Goal: Book appointment/travel/reservation

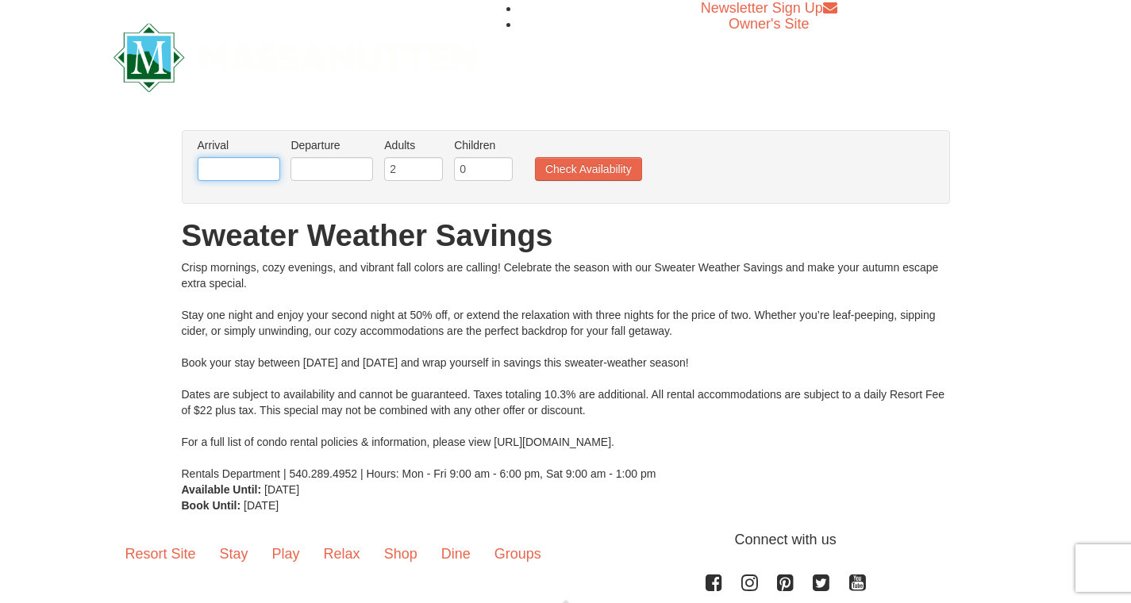
click at [264, 169] on input "text" at bounding box center [239, 169] width 83 height 24
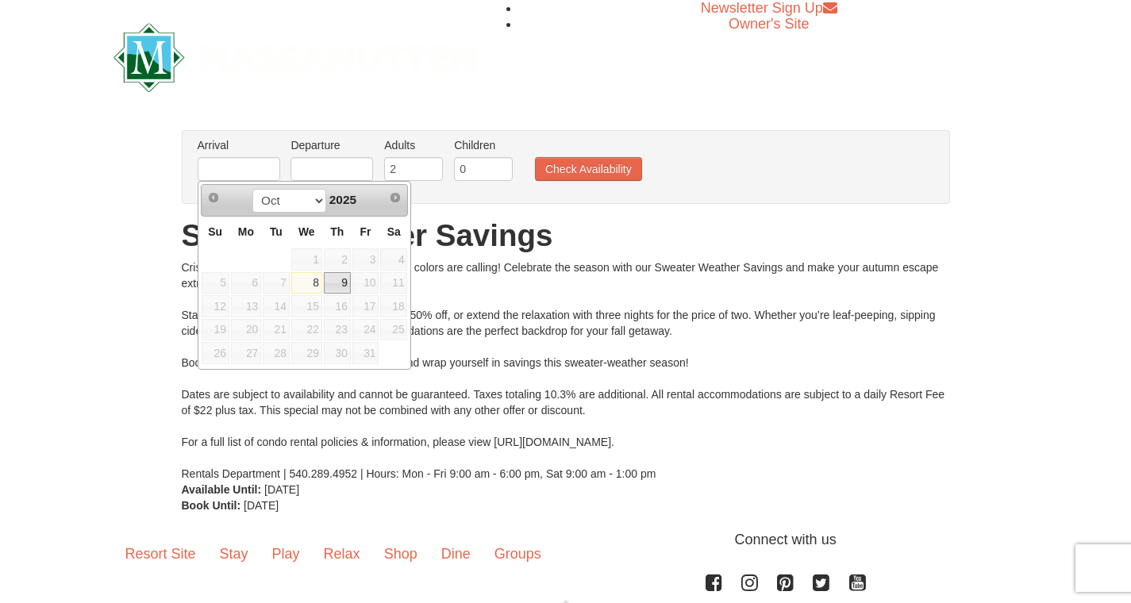
click at [346, 285] on link "9" at bounding box center [337, 283] width 27 height 22
type input "10/09/2025"
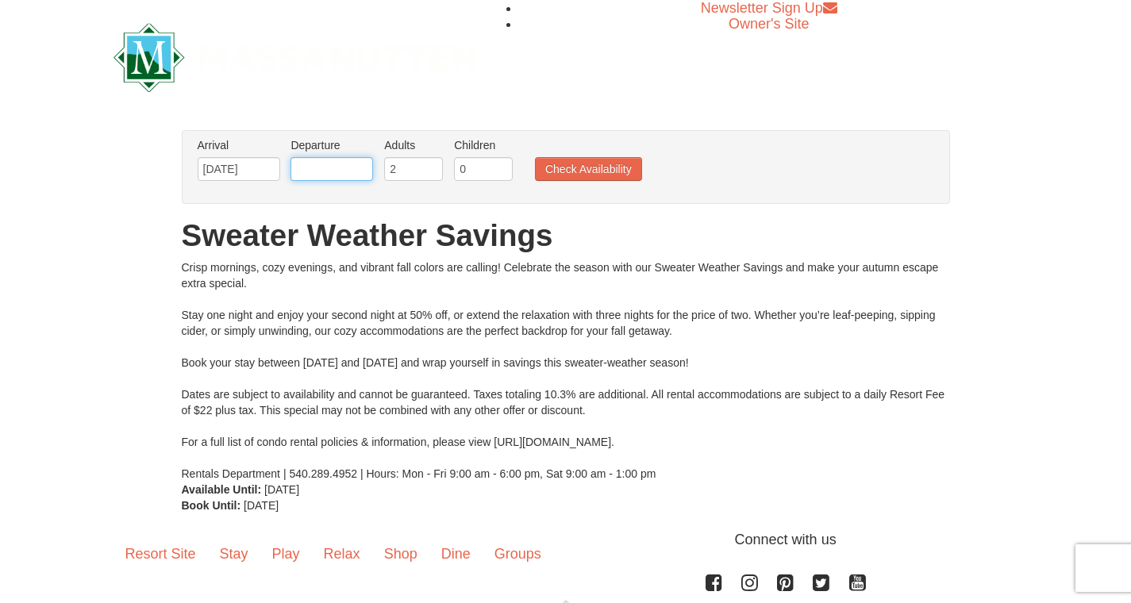
click at [329, 169] on input "text" at bounding box center [331, 169] width 83 height 24
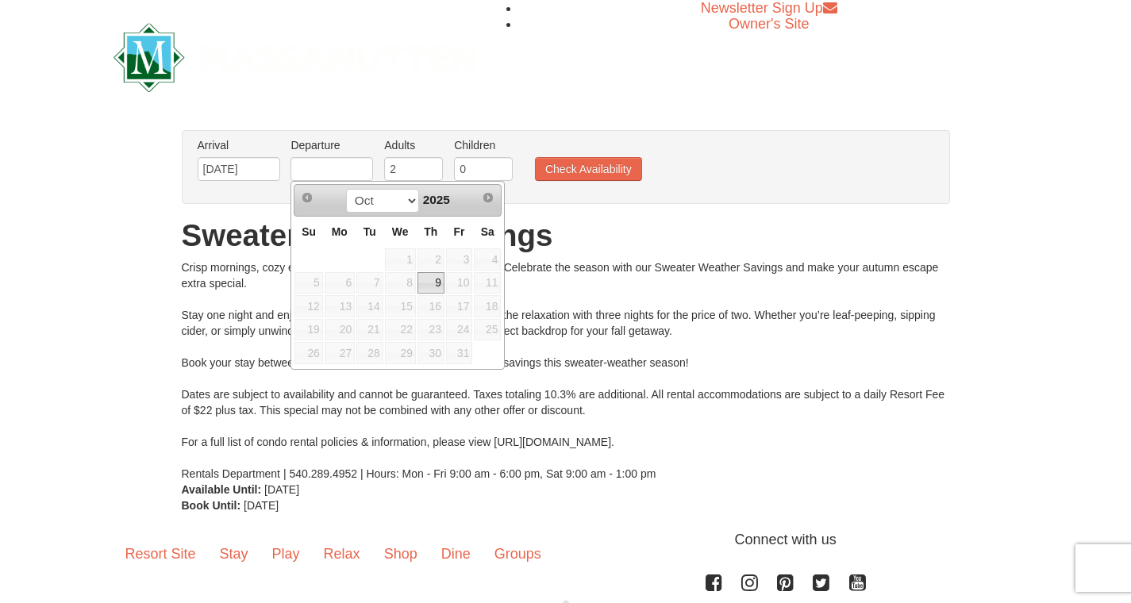
click at [315, 305] on span "12" at bounding box center [308, 306] width 28 height 22
click at [314, 305] on span "12" at bounding box center [308, 306] width 28 height 22
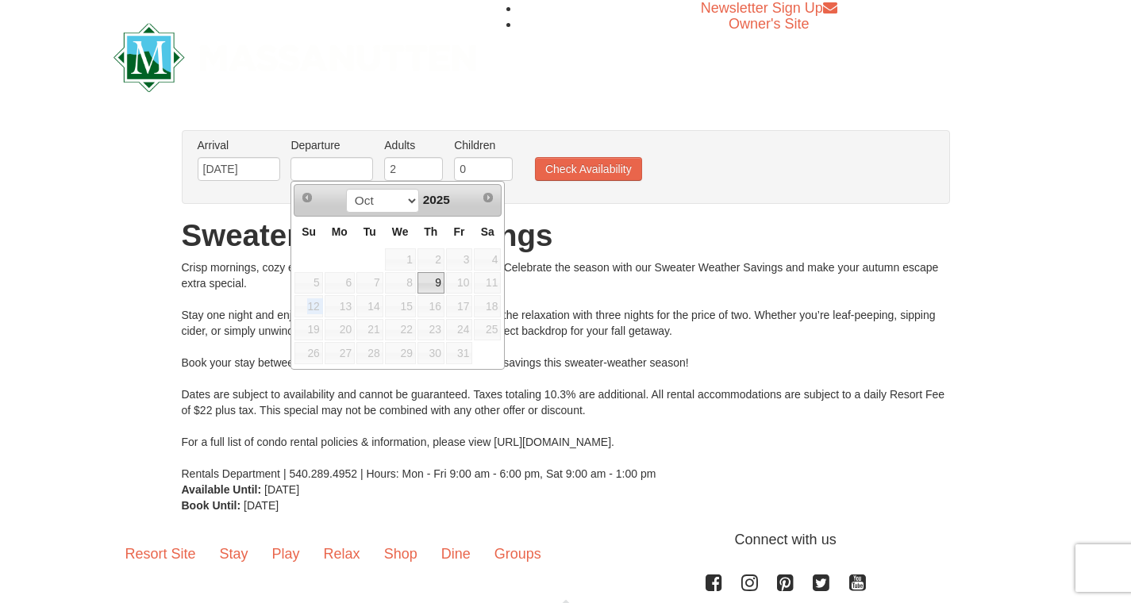
click at [314, 305] on span "12" at bounding box center [308, 306] width 28 height 22
click at [538, 229] on h1 "Sweater Weather Savings" at bounding box center [566, 236] width 768 height 32
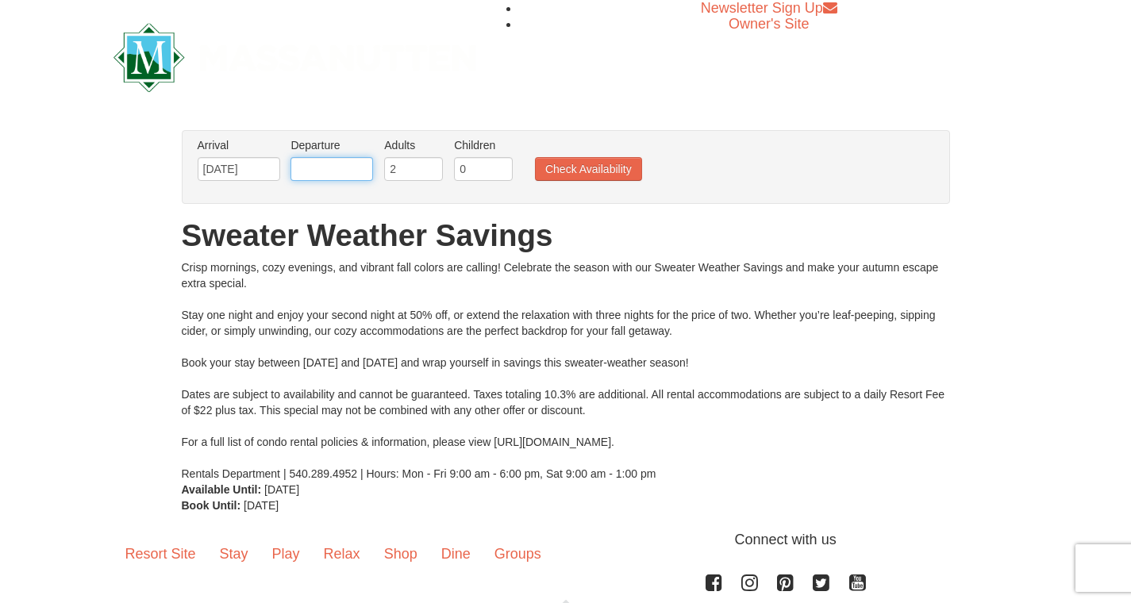
click at [344, 170] on input "text" at bounding box center [331, 169] width 83 height 24
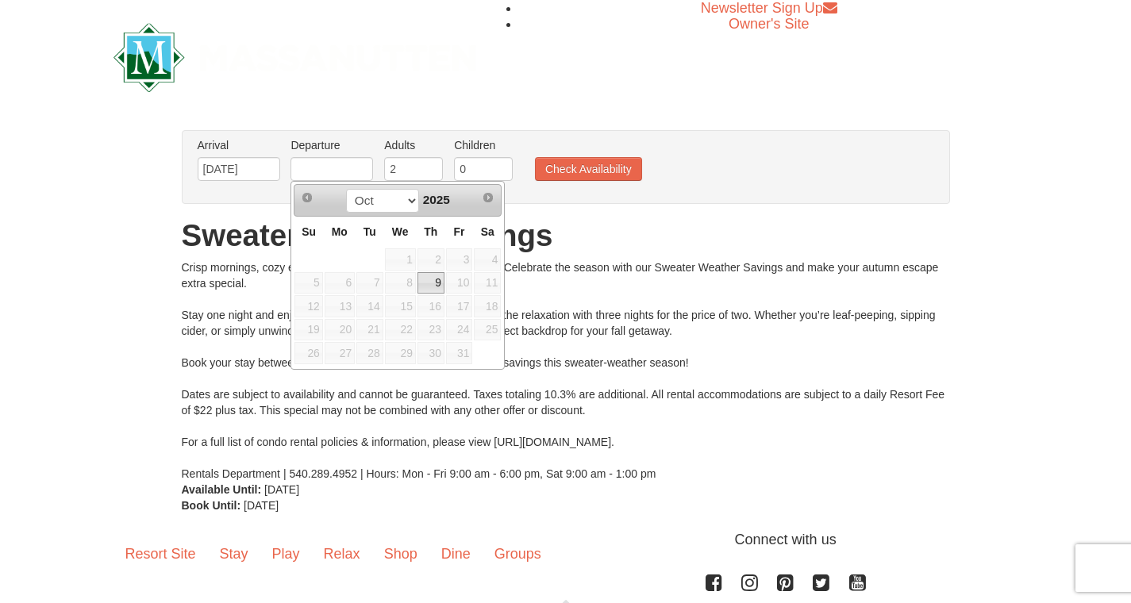
click at [440, 279] on link "9" at bounding box center [430, 283] width 27 height 22
type input "10/09/2025"
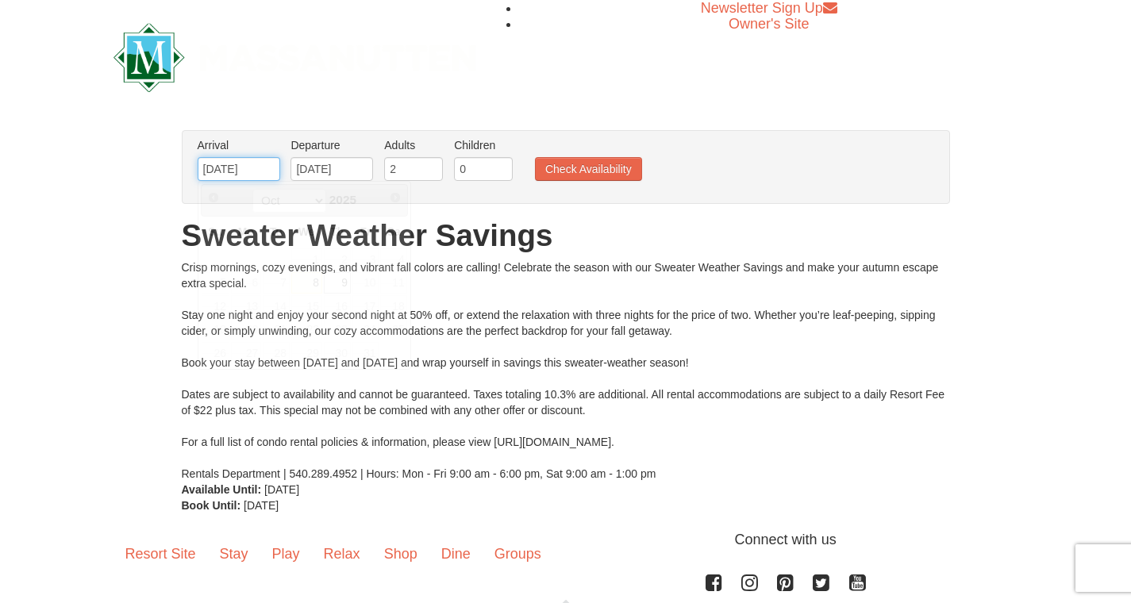
click at [233, 167] on input "10/09/2025" at bounding box center [239, 169] width 83 height 24
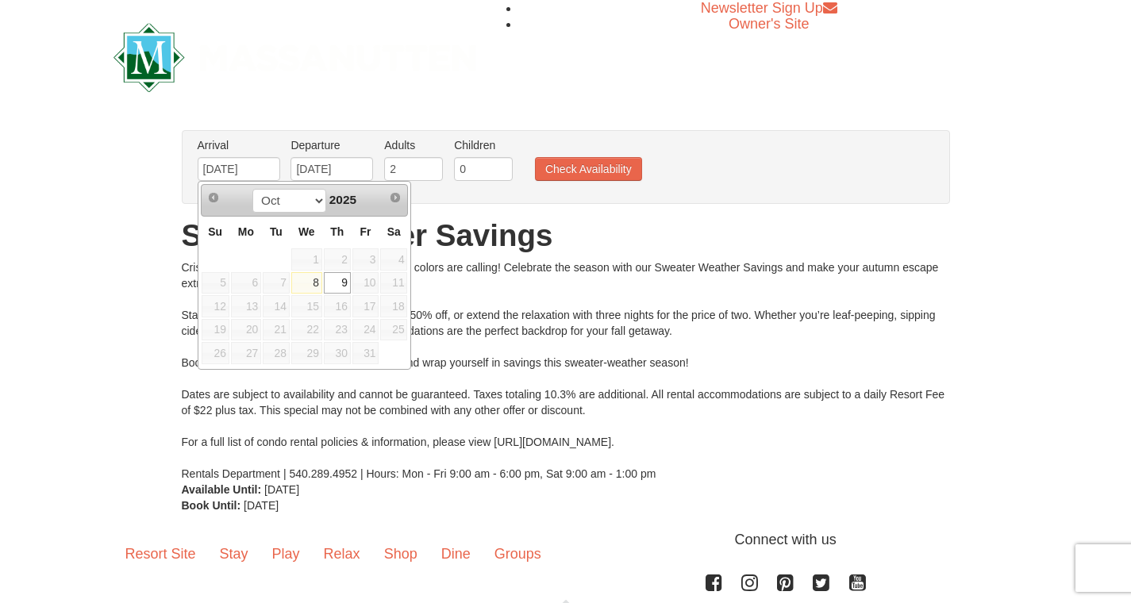
click at [306, 279] on link "8" at bounding box center [306, 283] width 31 height 22
type input "10/08/2025"
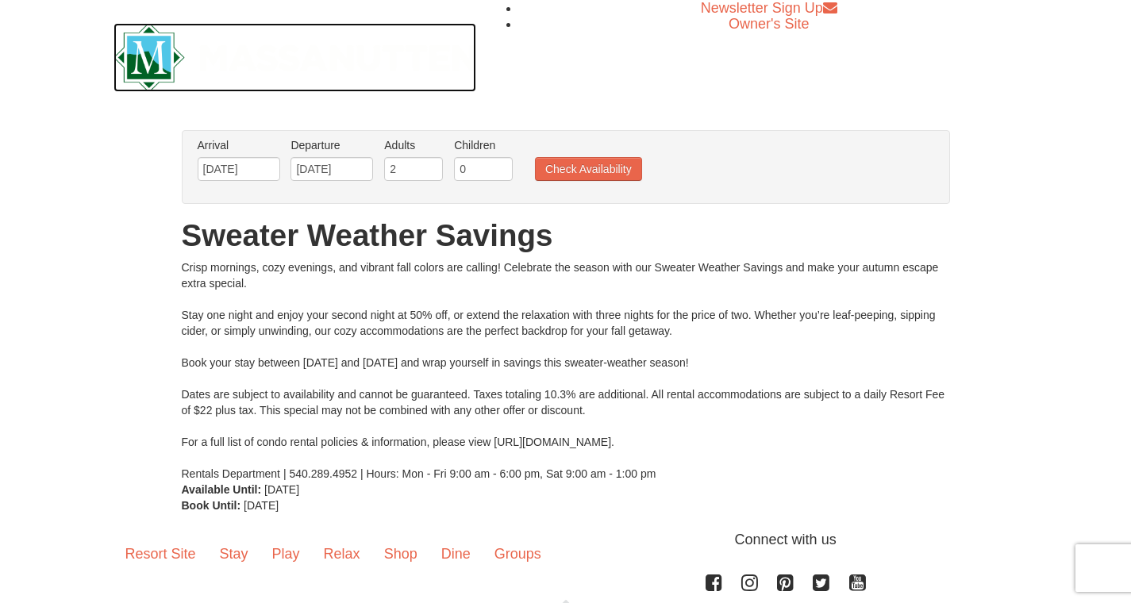
click at [142, 57] on img at bounding box center [294, 57] width 363 height 69
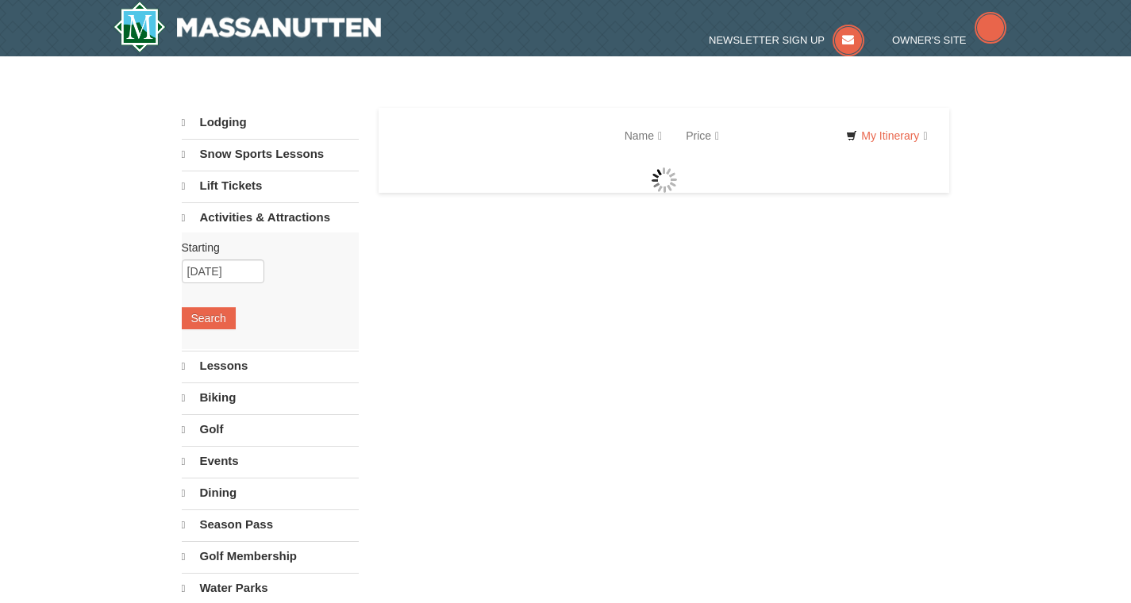
select select "10"
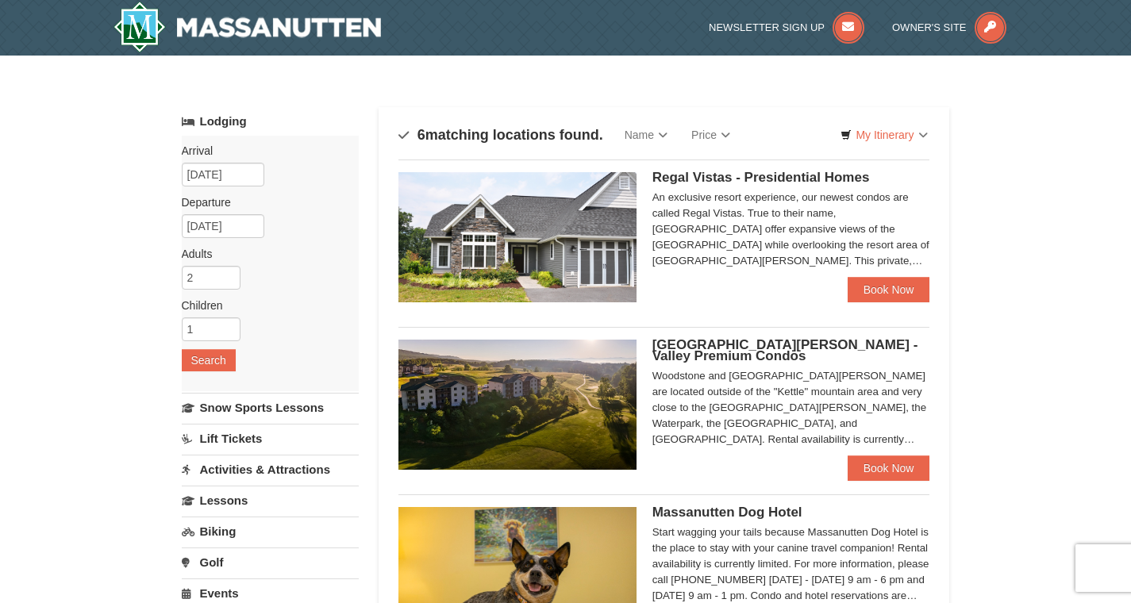
select select "10"
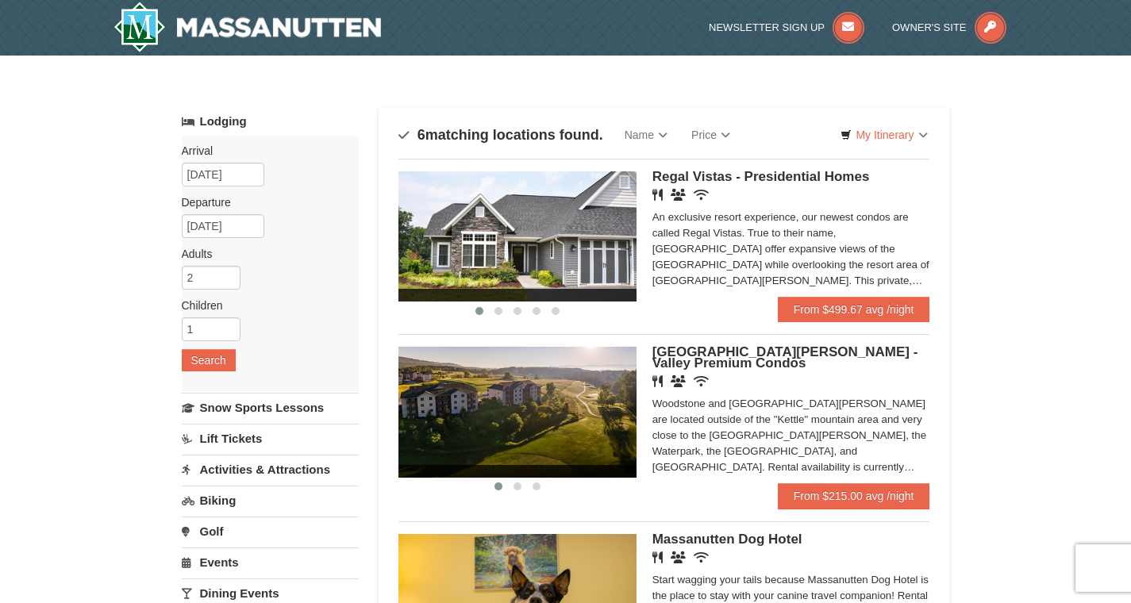
click at [236, 161] on div "Arrival Please format dates MM/DD/YYYY Please format dates MM/DD/YYYY 10/09/202…" at bounding box center [270, 264] width 177 height 256
click at [234, 171] on input "10/09/2025" at bounding box center [223, 175] width 83 height 24
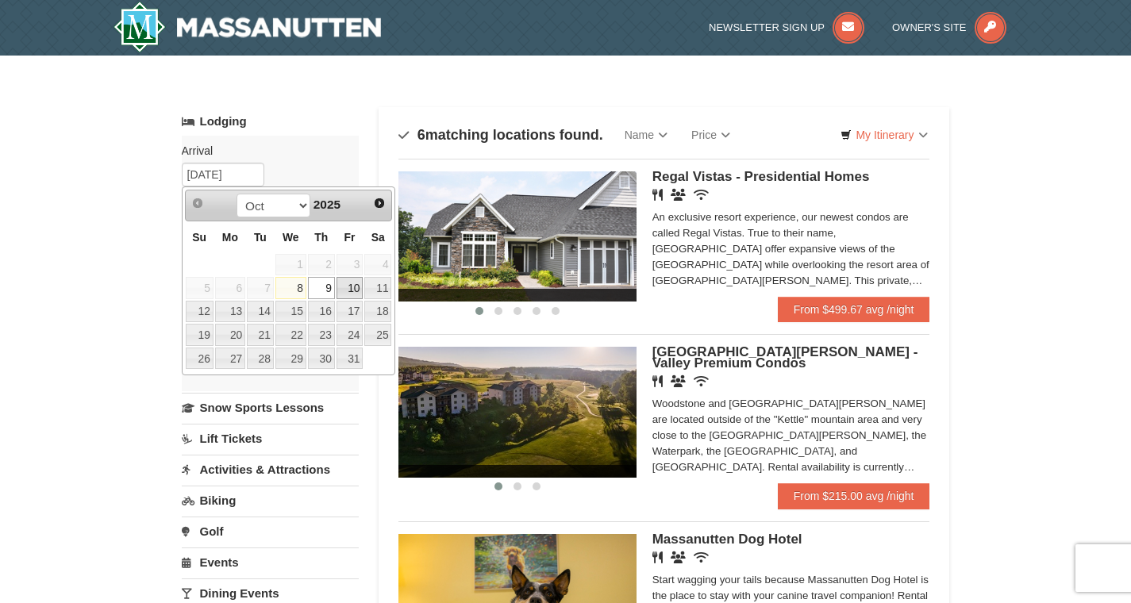
click at [342, 282] on link "10" at bounding box center [349, 288] width 27 height 22
type input "[DATE]"
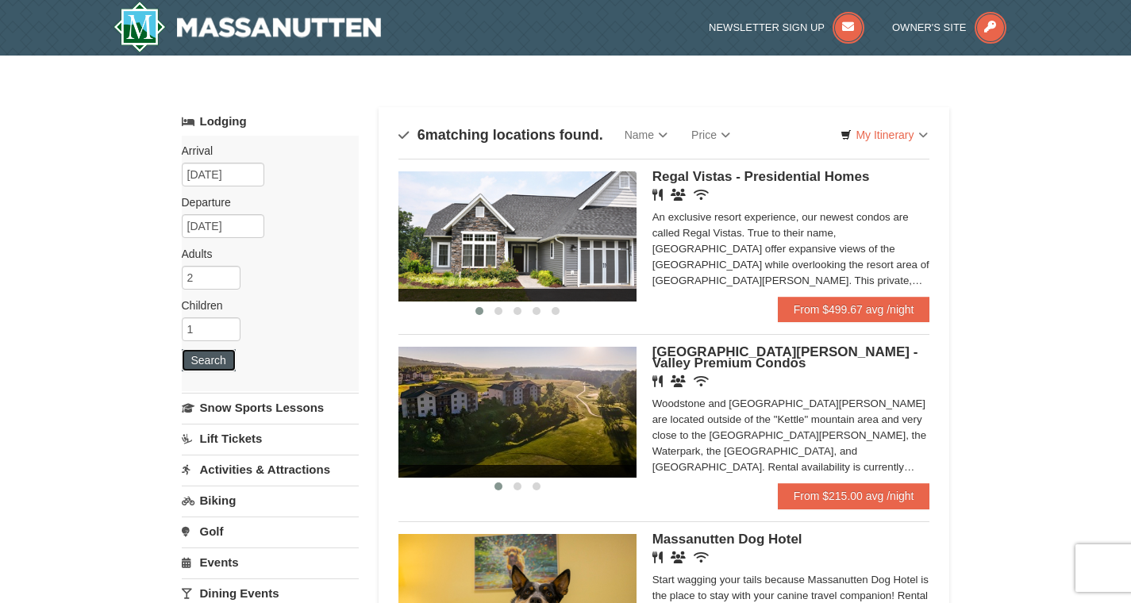
click at [225, 352] on button "Search" at bounding box center [209, 360] width 54 height 22
click at [213, 325] on input "1" at bounding box center [211, 329] width 59 height 24
type input "1"
click at [206, 367] on button "Search" at bounding box center [209, 360] width 54 height 22
click at [317, 44] on img at bounding box center [247, 27] width 268 height 51
